Goal: Information Seeking & Learning: Learn about a topic

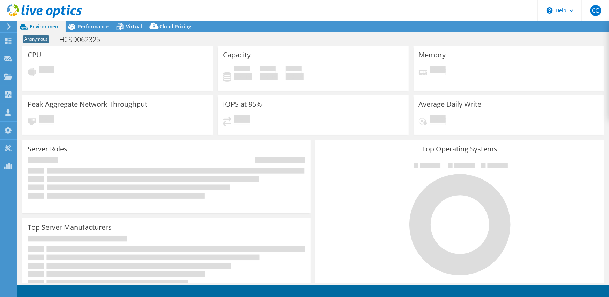
select select "USD"
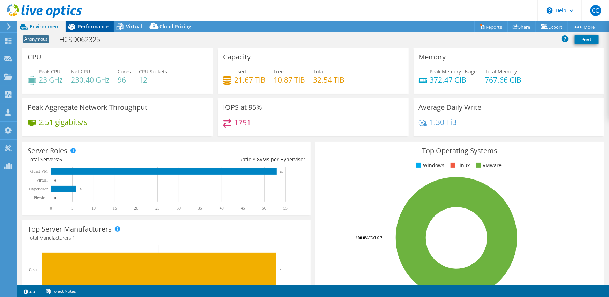
click at [105, 27] on span "Performance" at bounding box center [93, 26] width 31 height 7
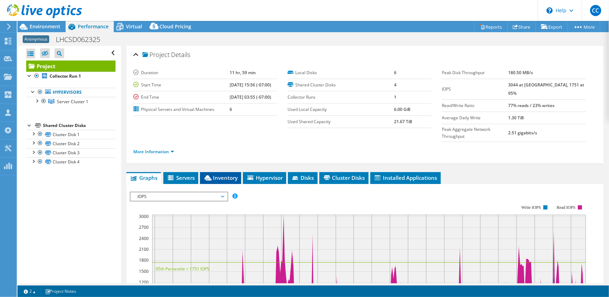
drag, startPoint x: 212, startPoint y: 149, endPoint x: 221, endPoint y: 163, distance: 16.6
click at [212, 150] on div "Project Details Duration 11 hr, 59 min Start Time [DATE] 15:56 (-07:00) End Tim…" at bounding box center [365, 262] width 488 height 432
click at [221, 174] on span "Inventory" at bounding box center [221, 177] width 34 height 7
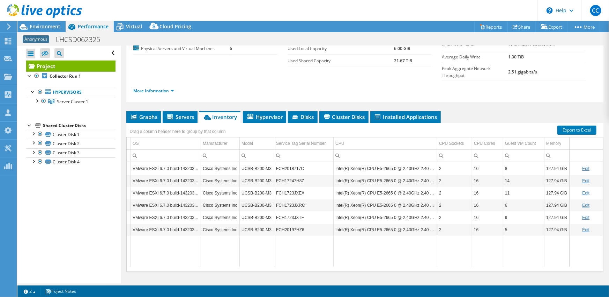
scroll to position [0, 66]
click at [48, 27] on span "Environment" at bounding box center [45, 26] width 31 height 7
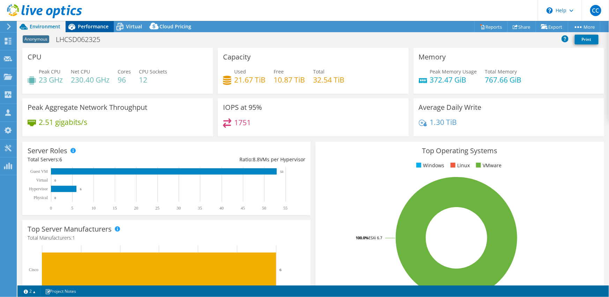
click at [84, 28] on span "Performance" at bounding box center [93, 26] width 31 height 7
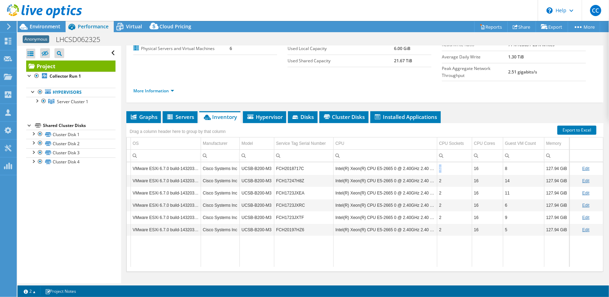
drag, startPoint x: 442, startPoint y: 154, endPoint x: 429, endPoint y: 152, distance: 13.2
click at [438, 162] on td "2" at bounding box center [455, 168] width 35 height 12
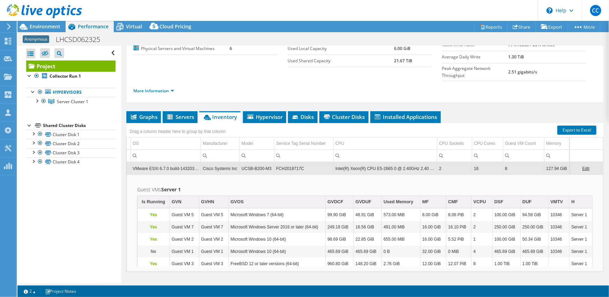
click at [441, 162] on td "2" at bounding box center [455, 168] width 35 height 12
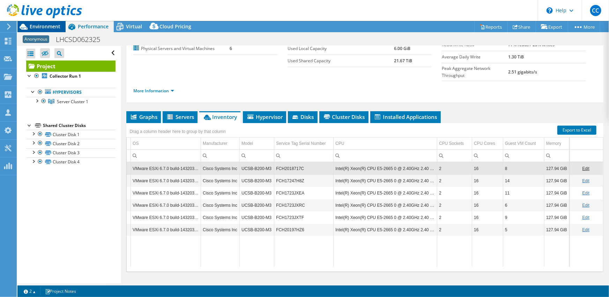
click at [57, 29] on span "Environment" at bounding box center [45, 26] width 31 height 7
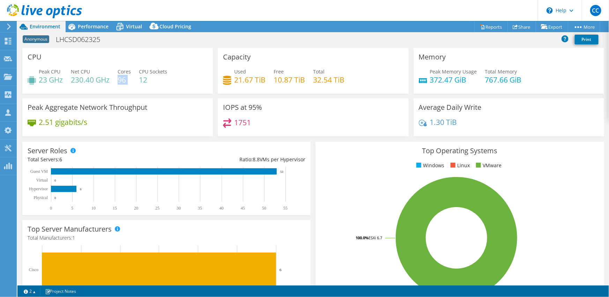
drag, startPoint x: 133, startPoint y: 81, endPoint x: 119, endPoint y: 80, distance: 13.7
click at [119, 80] on div "Peak CPU 23 GHz Net CPU 230.40 GHz Cores 96 CPU Sockets 12" at bounding box center [118, 79] width 180 height 23
click at [123, 83] on h4 "96" at bounding box center [124, 80] width 13 height 8
drag, startPoint x: 131, startPoint y: 85, endPoint x: 111, endPoint y: 81, distance: 20.3
click at [111, 81] on div "Peak CPU 23 GHz Net CPU 230.40 GHz Cores 96 CPU Sockets 12" at bounding box center [118, 79] width 180 height 23
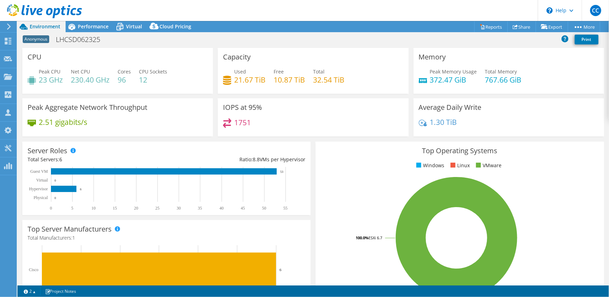
click at [115, 82] on div "Peak CPU 23 GHz Net CPU 230.40 GHz Cores 96 CPU Sockets 12" at bounding box center [118, 79] width 180 height 23
click at [95, 29] on span "Performance" at bounding box center [93, 26] width 31 height 7
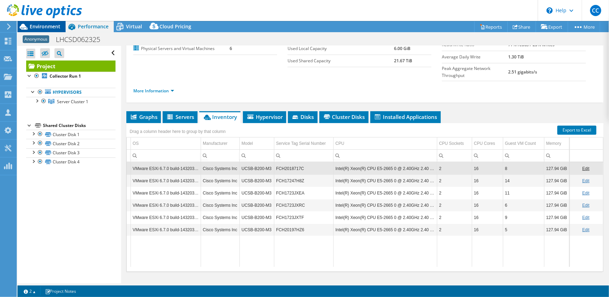
click at [57, 28] on span "Environment" at bounding box center [45, 26] width 31 height 7
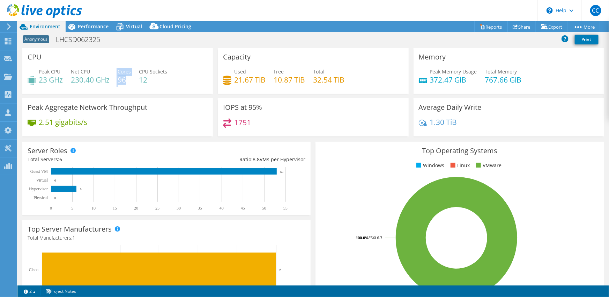
drag, startPoint x: 127, startPoint y: 81, endPoint x: 116, endPoint y: 80, distance: 10.8
click at [116, 80] on div "Peak CPU 23 GHz Net CPU 230.40 GHz Cores 96 CPU Sockets 12" at bounding box center [118, 79] width 180 height 23
click at [123, 82] on h4 "96" at bounding box center [124, 80] width 13 height 8
drag, startPoint x: 126, startPoint y: 83, endPoint x: 119, endPoint y: 81, distance: 7.5
click at [119, 81] on div "Peak CPU 23 GHz Net CPU 230.40 GHz Cores 96 CPU Sockets 12" at bounding box center [118, 79] width 180 height 23
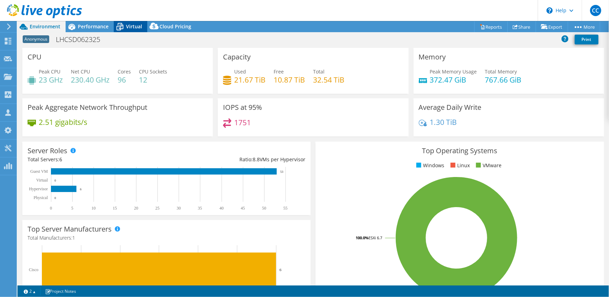
click at [132, 29] on span "Virtual" at bounding box center [134, 26] width 16 height 7
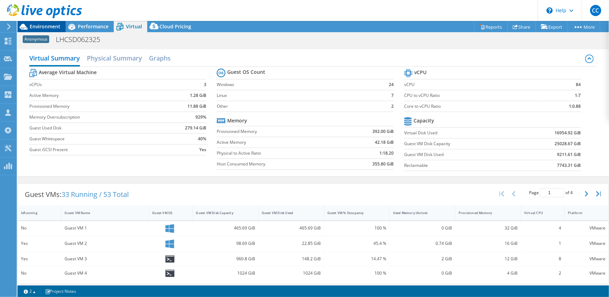
click at [64, 25] on div "Environment" at bounding box center [41, 26] width 48 height 11
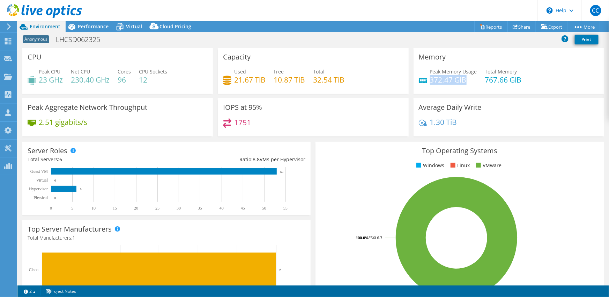
drag, startPoint x: 462, startPoint y: 79, endPoint x: 428, endPoint y: 79, distance: 34.2
click at [430, 79] on h4 "372.47 GiB" at bounding box center [453, 80] width 47 height 8
click at [493, 82] on h4 "767.66 GiB" at bounding box center [503, 80] width 37 height 8
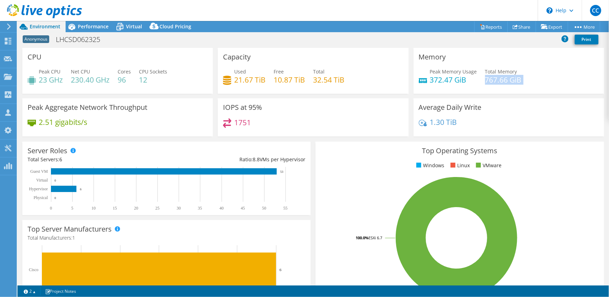
click at [493, 82] on h4 "767.66 GiB" at bounding box center [503, 80] width 37 height 8
click at [490, 83] on h4 "767.66 GiB" at bounding box center [503, 80] width 37 height 8
click at [122, 27] on icon at bounding box center [120, 27] width 12 height 12
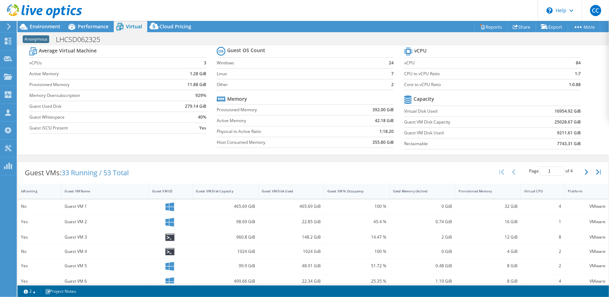
scroll to position [49, 0]
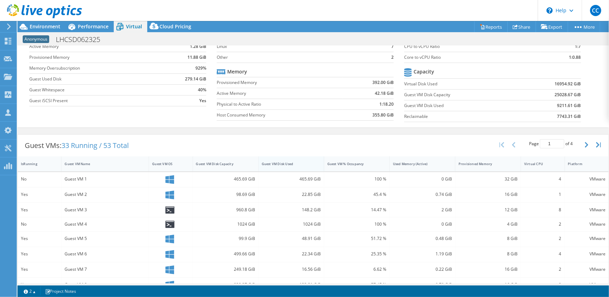
click at [276, 166] on div "Guest VM Disk Used" at bounding box center [287, 163] width 57 height 11
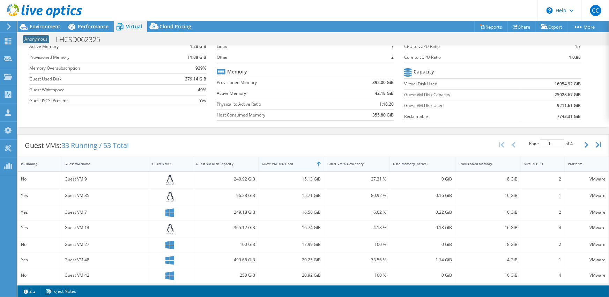
click at [276, 166] on div "Guest VM Disk Used" at bounding box center [287, 163] width 57 height 11
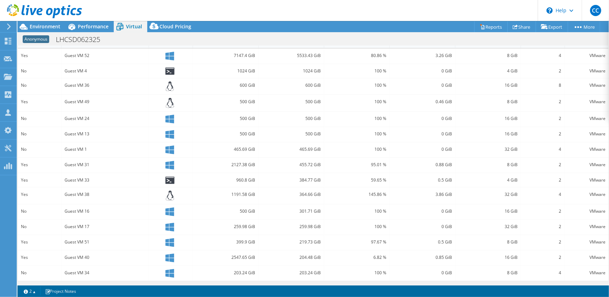
scroll to position [0, 0]
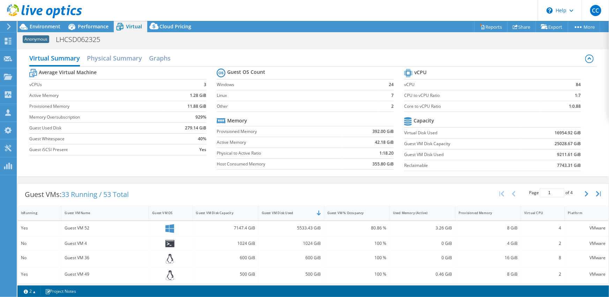
click at [565, 154] on b "9211.61 GiB" at bounding box center [570, 154] width 24 height 7
click at [58, 29] on span "Environment" at bounding box center [45, 26] width 31 height 7
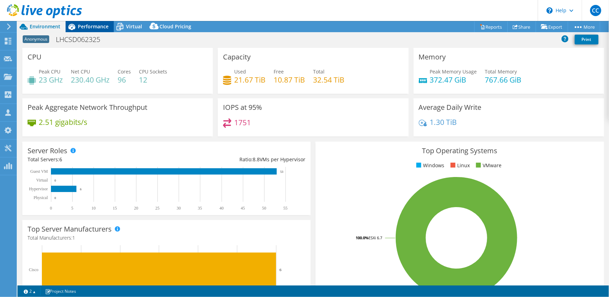
drag, startPoint x: 82, startPoint y: 29, endPoint x: 86, endPoint y: 30, distance: 3.9
click at [82, 29] on span "Performance" at bounding box center [93, 26] width 31 height 7
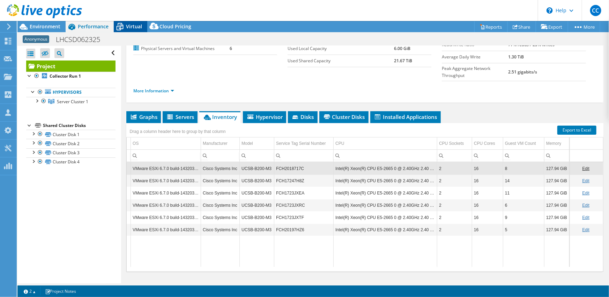
click at [129, 31] on div "Virtual" at bounding box center [131, 26] width 34 height 11
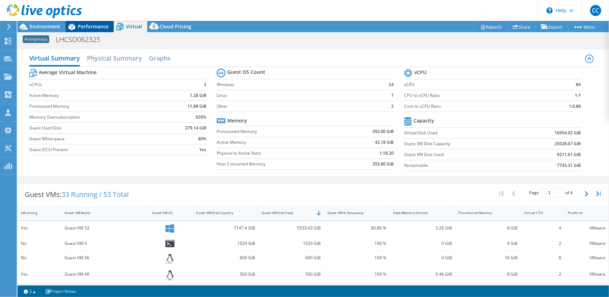
click at [91, 27] on span "Performance" at bounding box center [93, 26] width 31 height 7
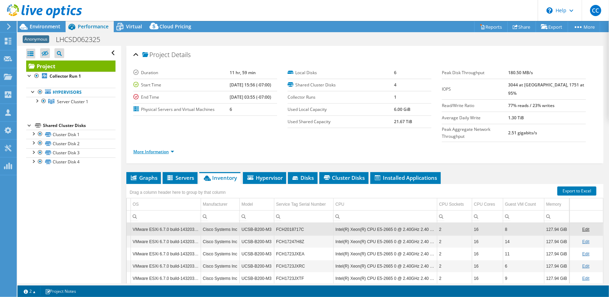
click at [159, 148] on link "More Information" at bounding box center [153, 151] width 41 height 6
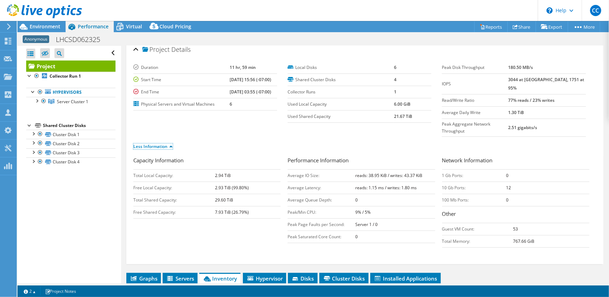
scroll to position [8, 0]
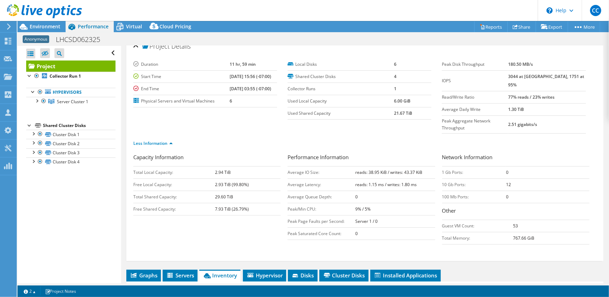
click at [228, 169] on b "2.94 TiB" at bounding box center [223, 172] width 16 height 6
click at [244, 166] on td "2.94 TiB" at bounding box center [248, 172] width 66 height 12
click at [39, 25] on span "Environment" at bounding box center [45, 26] width 31 height 7
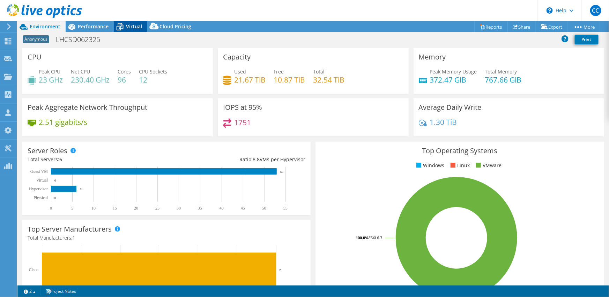
click at [123, 25] on icon at bounding box center [120, 27] width 12 height 12
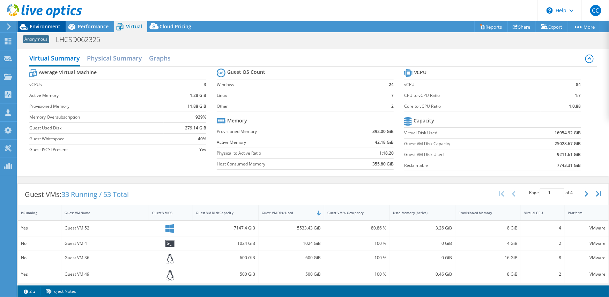
click at [59, 25] on span "Environment" at bounding box center [45, 26] width 31 height 7
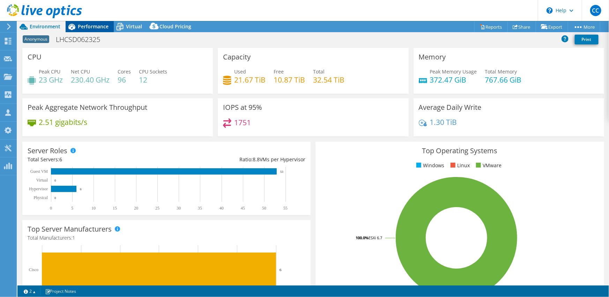
click at [77, 27] on icon at bounding box center [72, 27] width 12 height 12
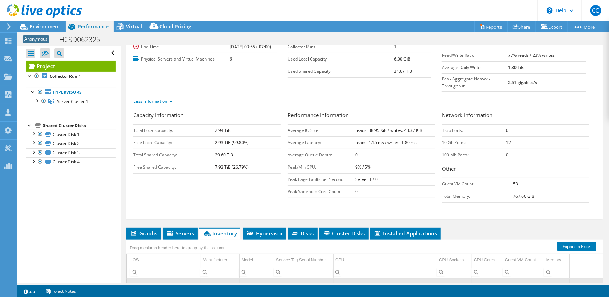
scroll to position [119, 0]
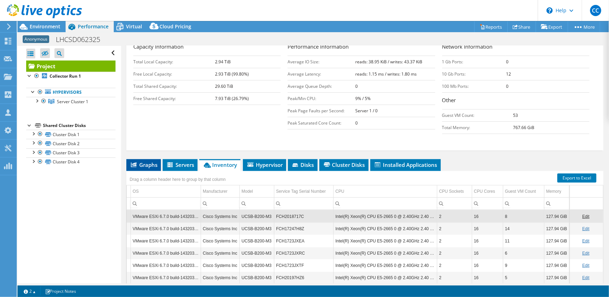
click at [155, 161] on span "Graphs" at bounding box center [144, 164] width 28 height 7
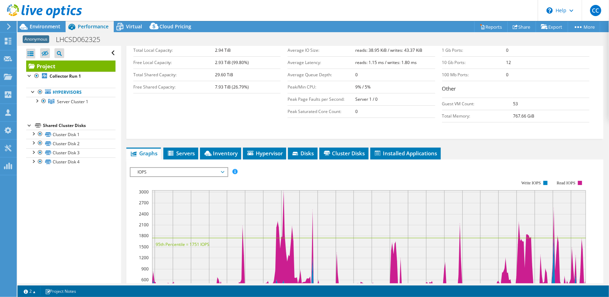
scroll to position [131, 0]
drag, startPoint x: 301, startPoint y: 137, endPoint x: 298, endPoint y: 142, distance: 6.6
click at [301, 149] on span "Disks" at bounding box center [303, 152] width 23 height 7
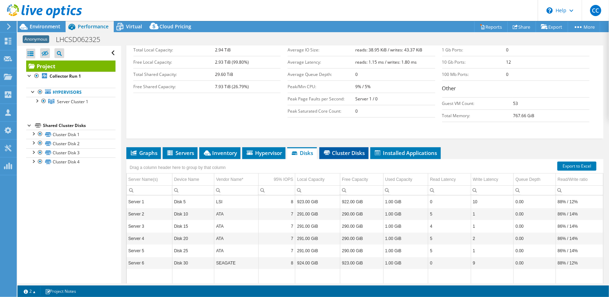
click at [329, 147] on li "Cluster Disks" at bounding box center [344, 153] width 49 height 12
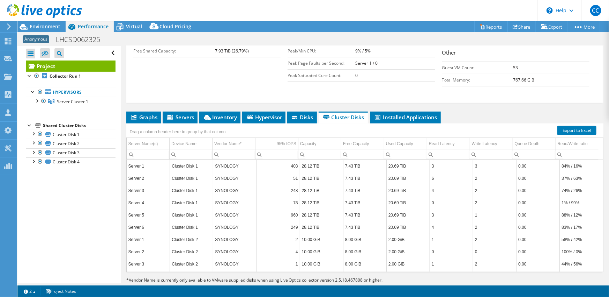
scroll to position [116, 0]
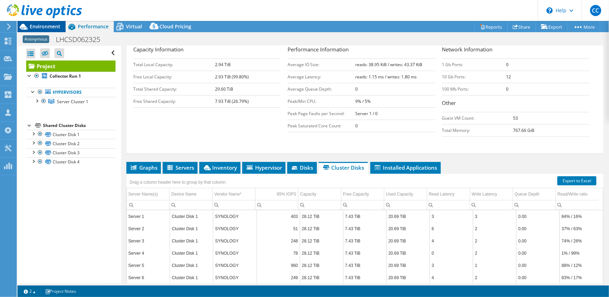
click at [56, 27] on span "Environment" at bounding box center [45, 26] width 31 height 7
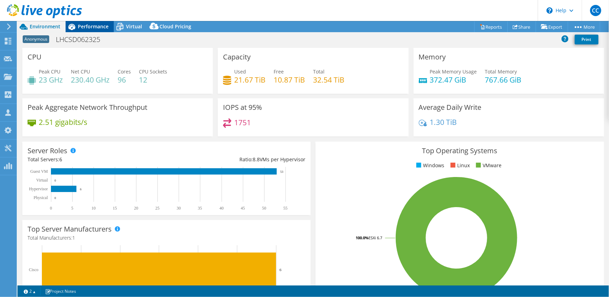
click at [92, 27] on span "Performance" at bounding box center [93, 26] width 31 height 7
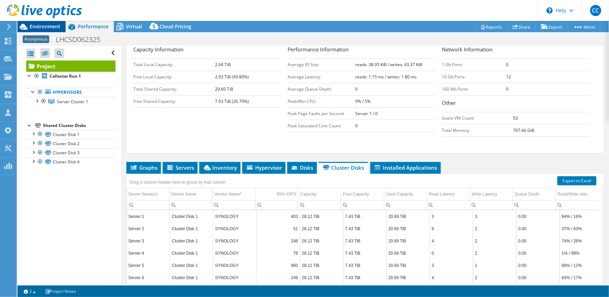
click at [29, 24] on icon at bounding box center [23, 27] width 12 height 12
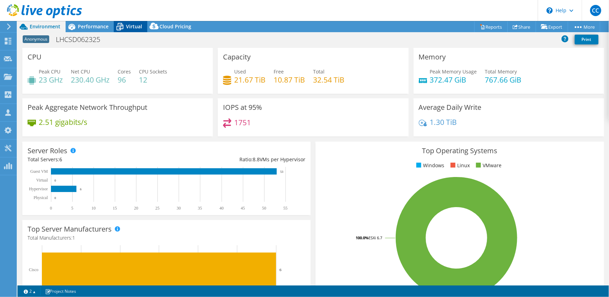
click at [116, 30] on icon at bounding box center [120, 27] width 12 height 12
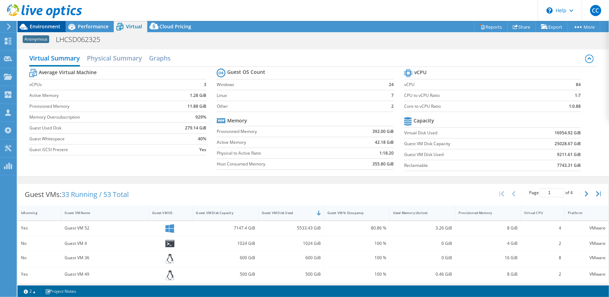
click at [54, 27] on span "Environment" at bounding box center [45, 26] width 31 height 7
